Goal: Task Accomplishment & Management: Manage account settings

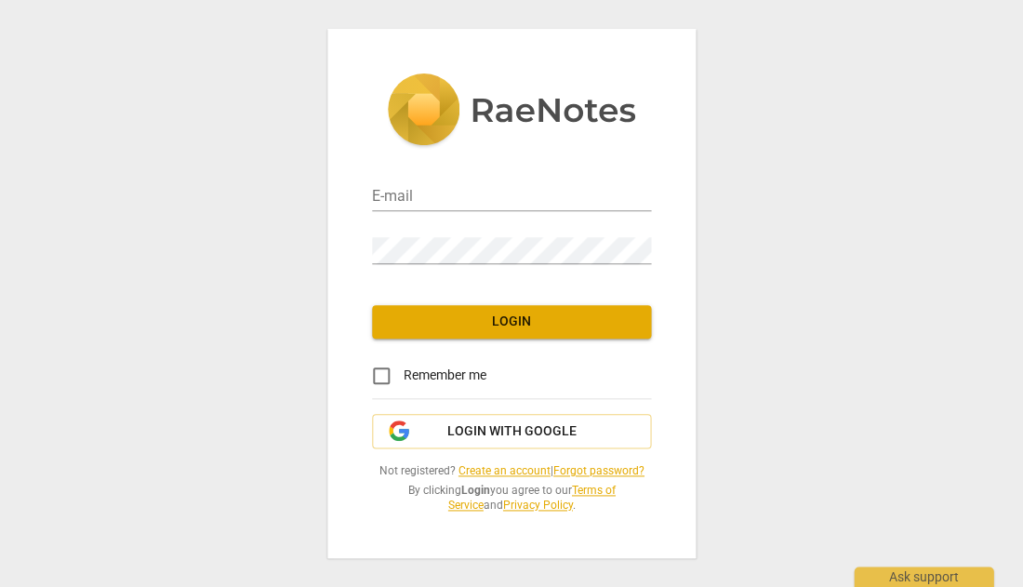
click at [449, 192] on input "email" at bounding box center [511, 197] width 279 height 27
type input "[PERSON_NAME][EMAIL_ADDRESS][DOMAIN_NAME]"
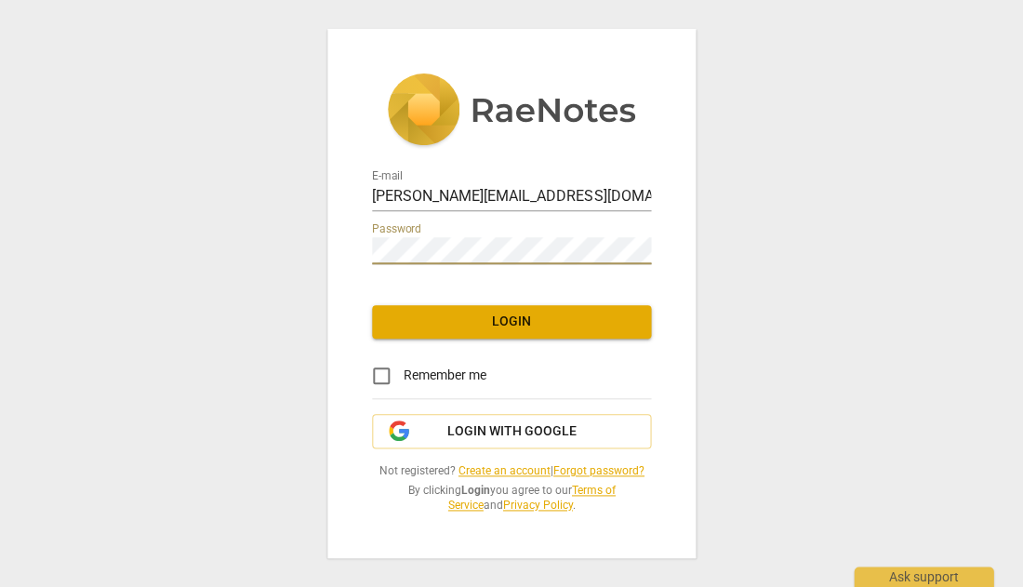
click at [517, 315] on span "Login" at bounding box center [511, 321] width 249 height 19
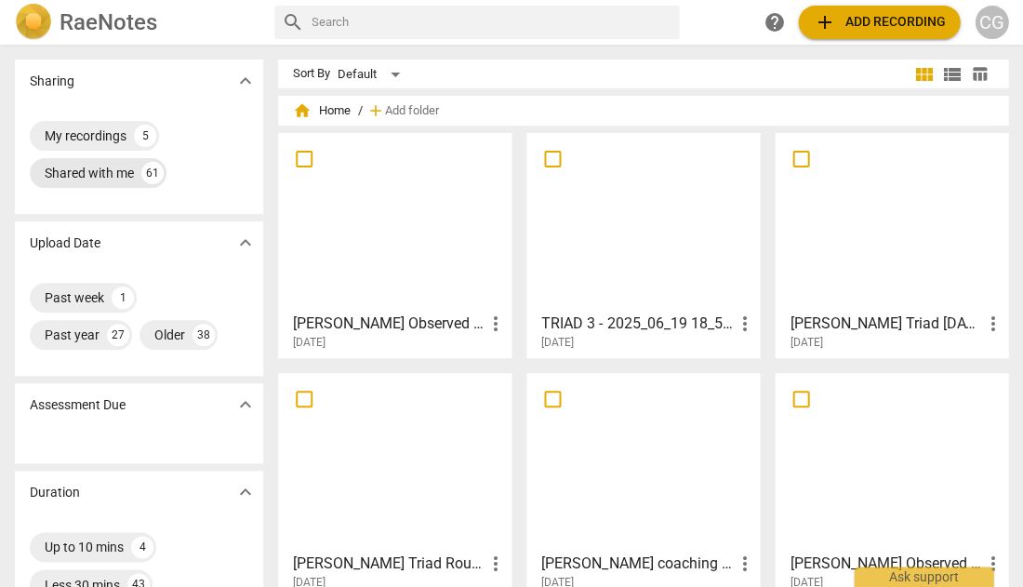
click at [105, 179] on div "Shared with me" at bounding box center [89, 173] width 89 height 19
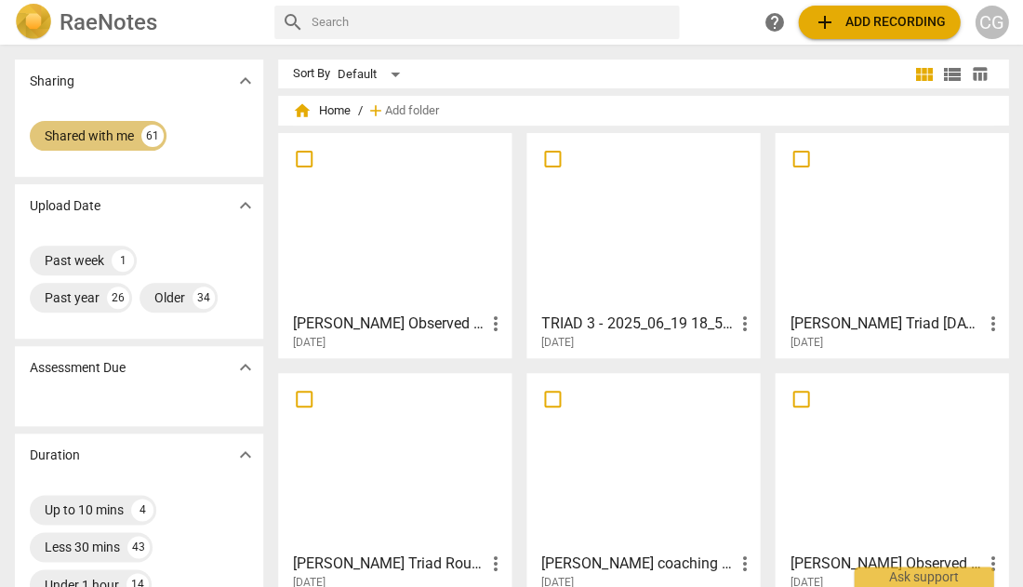
click at [112, 138] on div "Shared with me" at bounding box center [89, 135] width 89 height 19
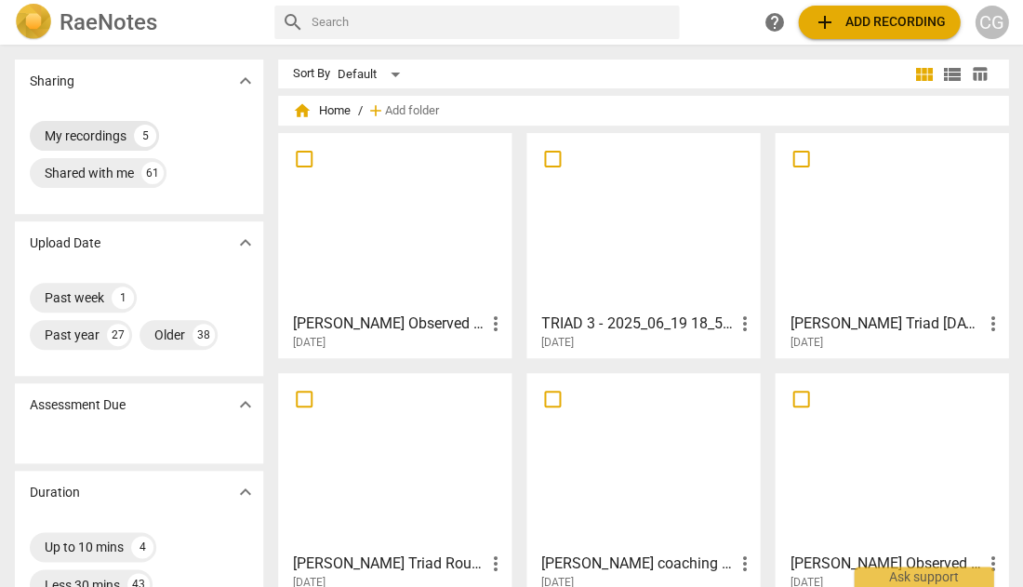
click at [79, 130] on div "My recordings" at bounding box center [86, 135] width 82 height 19
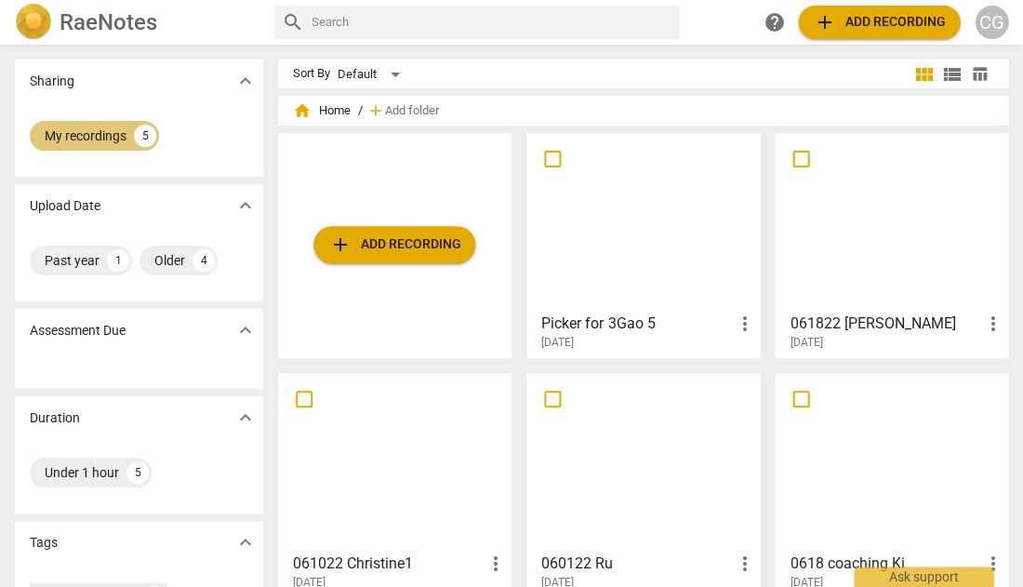
click at [108, 132] on div "My recordings" at bounding box center [86, 135] width 82 height 19
